Goal: Task Accomplishment & Management: Use online tool/utility

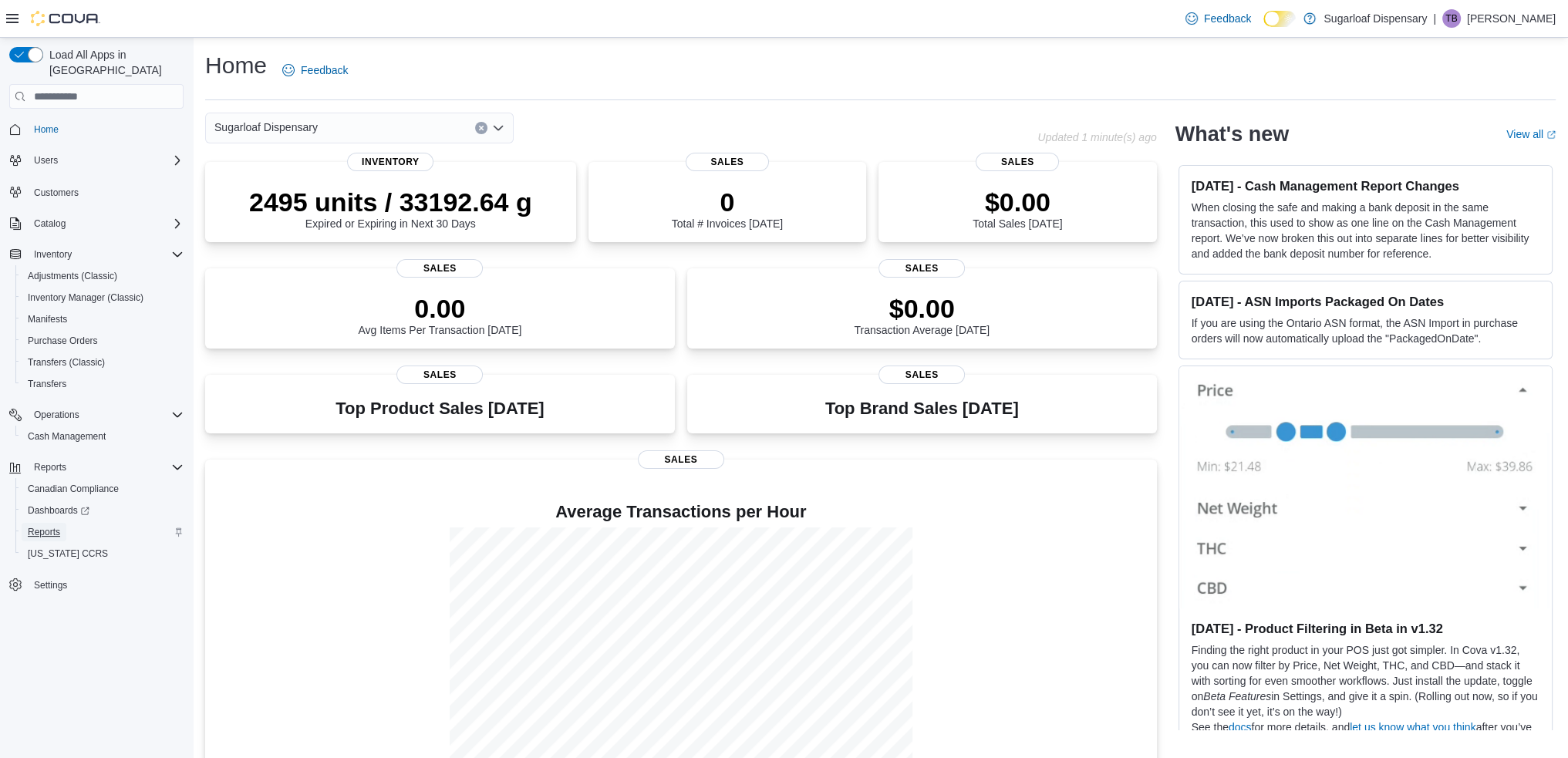
click at [48, 526] on span "Reports" at bounding box center [44, 532] width 32 height 12
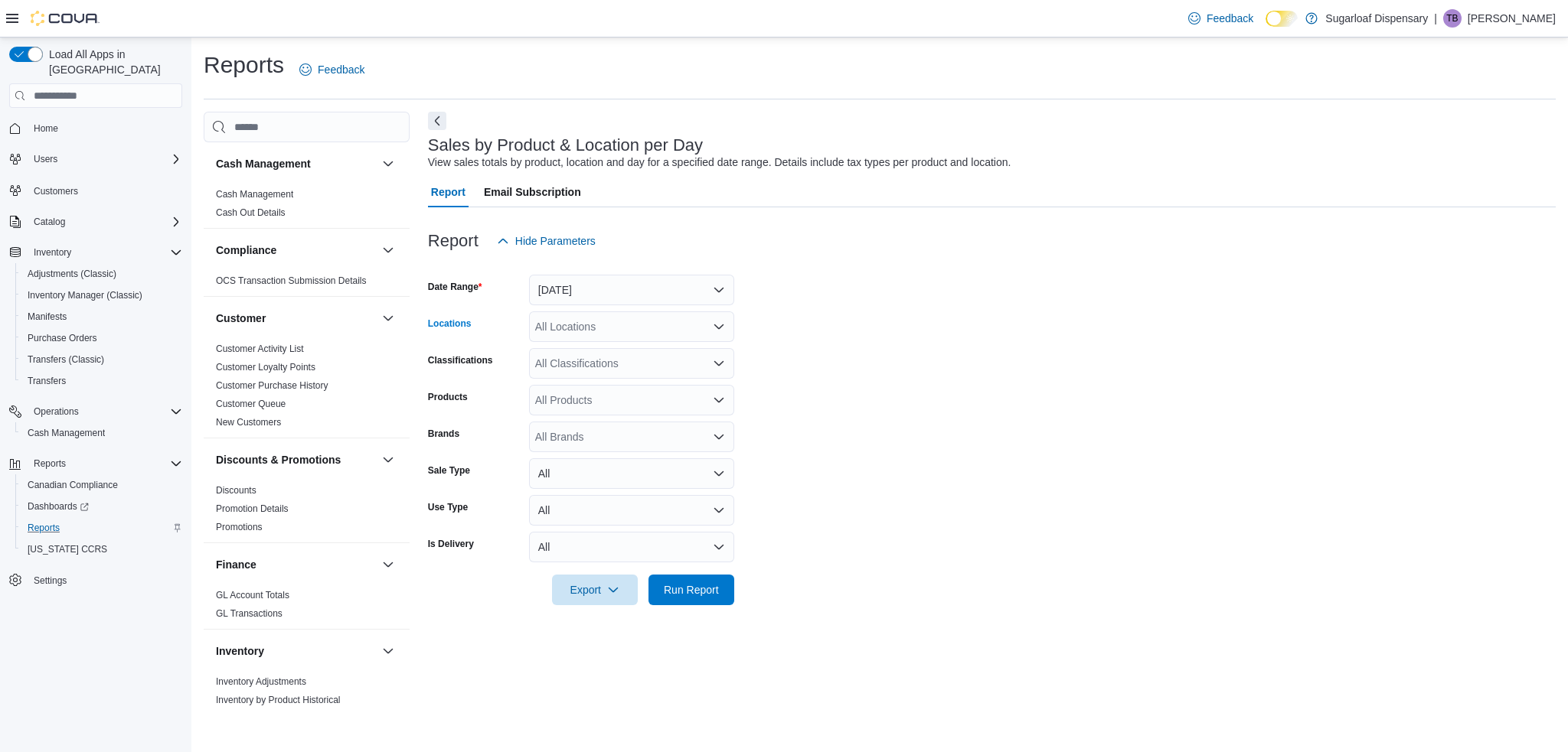
click at [678, 333] on div "All Locations" at bounding box center [632, 326] width 205 height 30
click at [597, 376] on span "[STREET_ADDRESS]" at bounding box center [615, 375] width 106 height 16
click at [615, 580] on span "Export" at bounding box center [595, 589] width 68 height 30
click at [608, 657] on span "Export to Csv" at bounding box center [596, 651] width 69 height 12
